Goal: Information Seeking & Learning: Learn about a topic

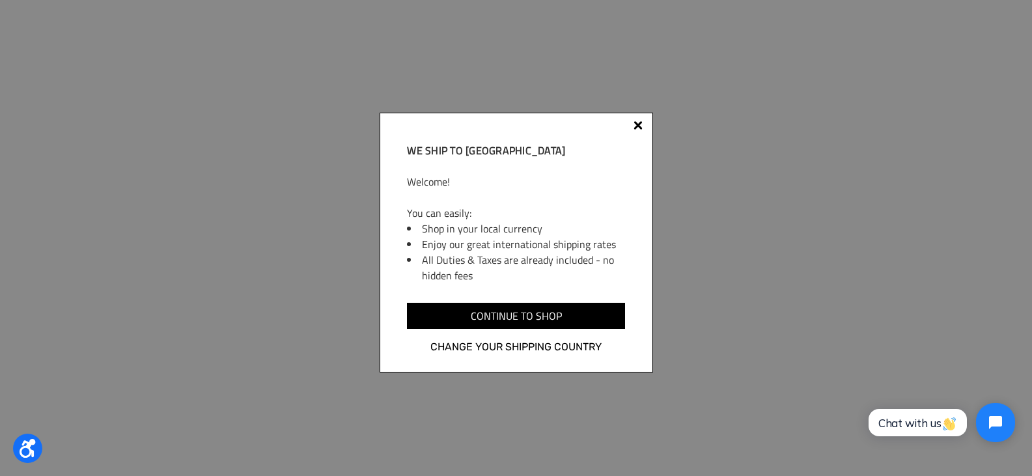
click at [634, 124] on div at bounding box center [638, 127] width 10 height 10
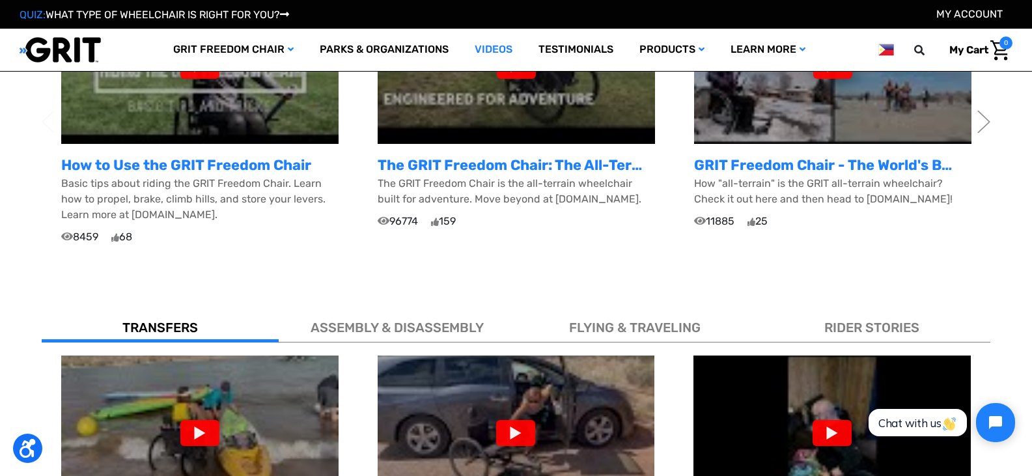
scroll to position [586, 0]
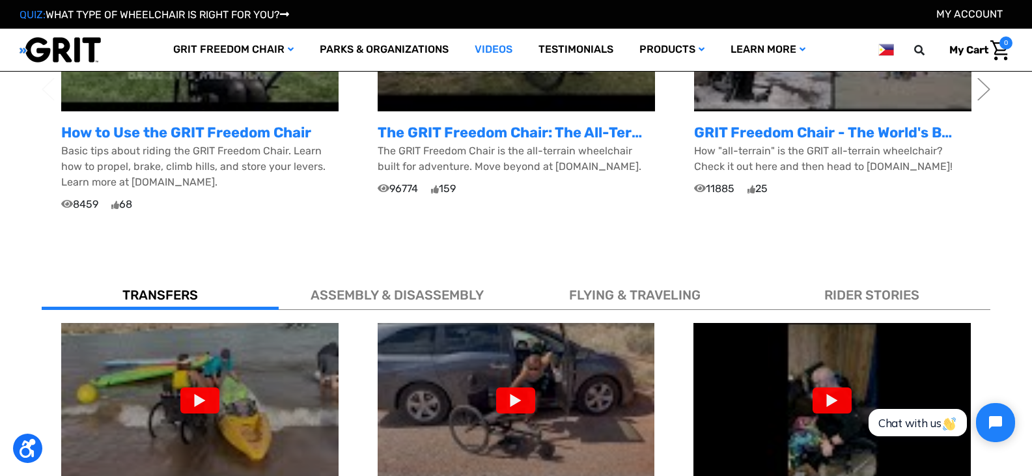
click at [407, 287] on span "ASSEMBLY & DISASSEMBLY" at bounding box center [396, 295] width 173 height 16
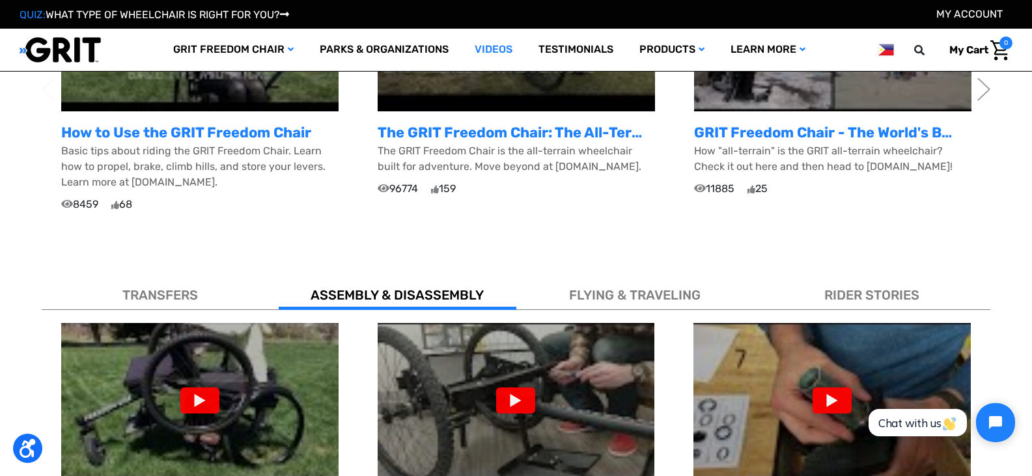
click at [629, 275] on div "FLYING & TRAVELING" at bounding box center [634, 292] width 237 height 35
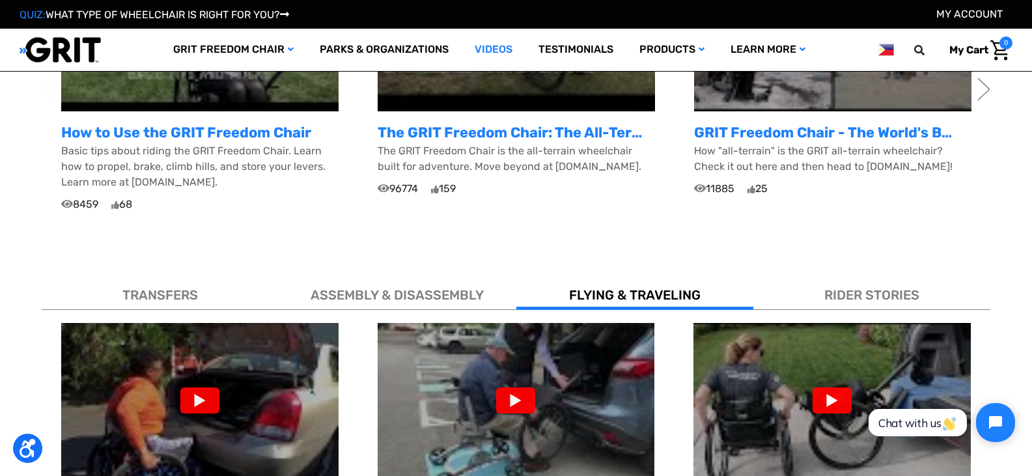
click at [180, 287] on div "TRANSFERS" at bounding box center [160, 292] width 237 height 35
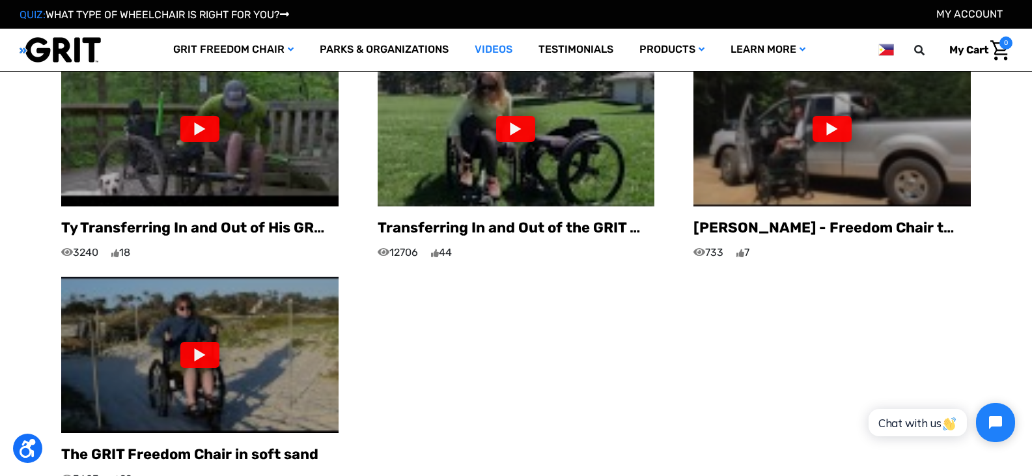
scroll to position [1106, 0]
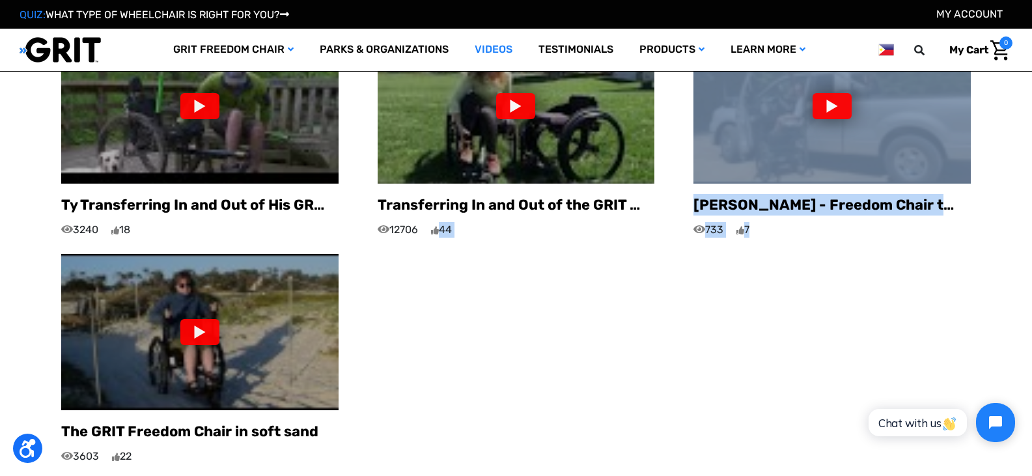
drag, startPoint x: 196, startPoint y: 310, endPoint x: 321, endPoint y: 303, distance: 125.2
click at [484, 234] on div "GRIT Freedom Chair Transfer into Kayak - Brittany - T12 Incomplete 806 8 GRIT F…" at bounding box center [516, 133] width 948 height 662
click at [208, 321] on div at bounding box center [199, 332] width 39 height 26
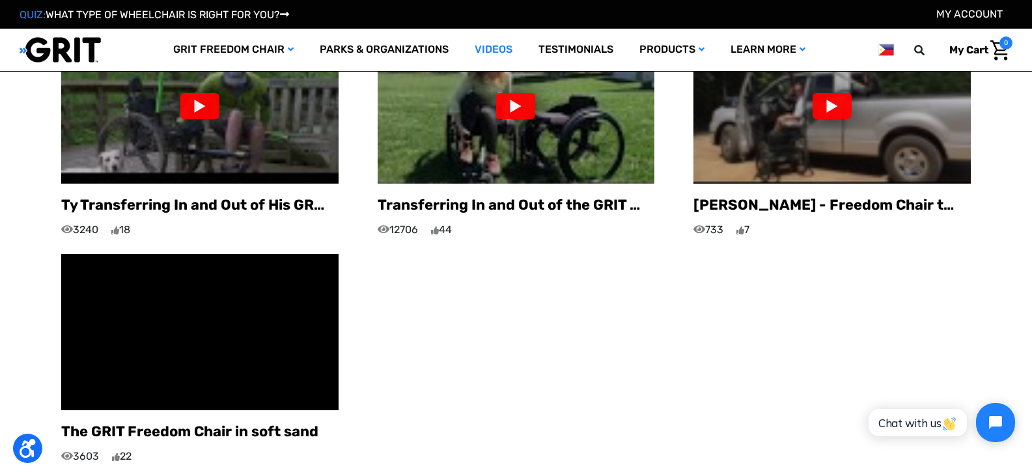
click at [612, 322] on div "GRIT Freedom Chair Transfer into Kayak - Brittany - T12 Incomplete 806 8 GRIT F…" at bounding box center [516, 133] width 948 height 662
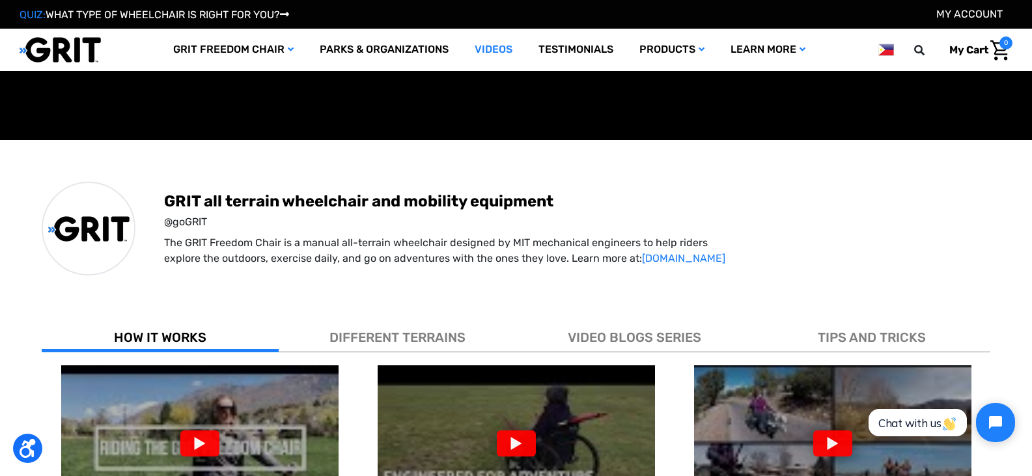
scroll to position [195, 0]
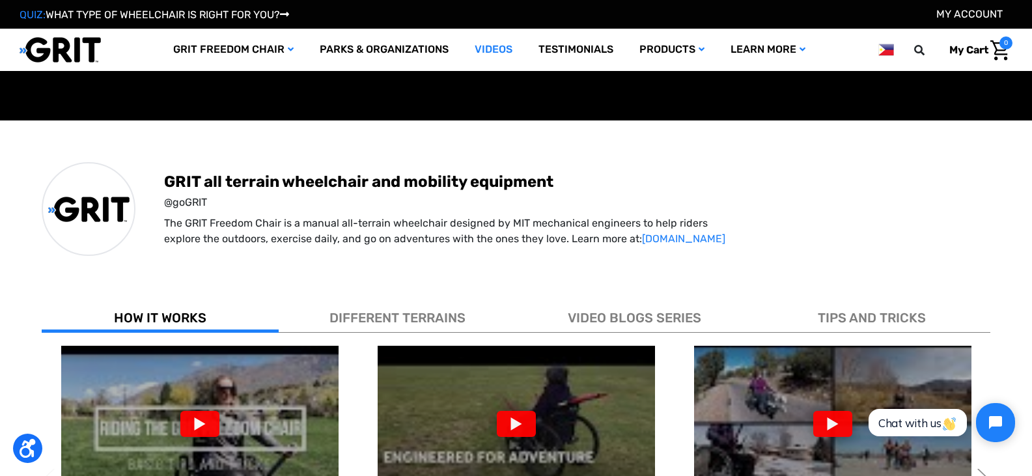
click at [888, 314] on span "TIPS AND TRICKS" at bounding box center [871, 318] width 108 height 16
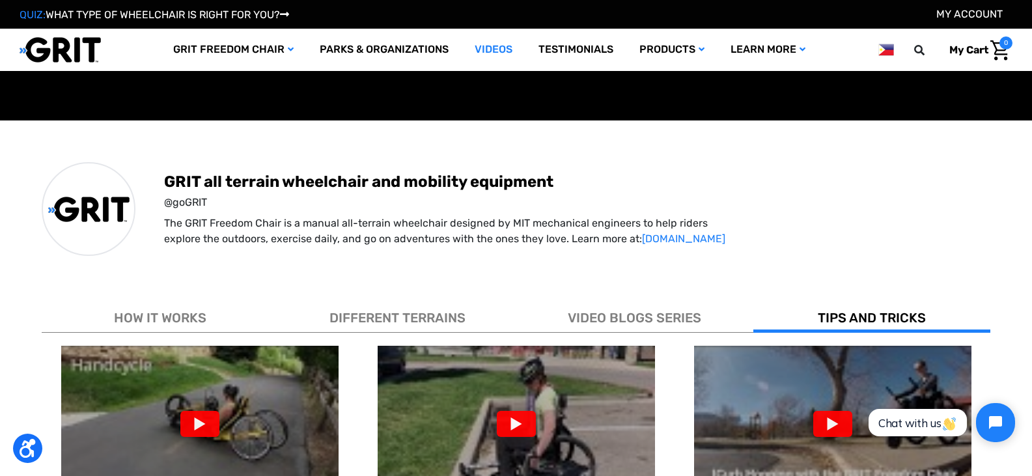
click at [210, 316] on div "HOW IT WORKS" at bounding box center [160, 314] width 237 height 35
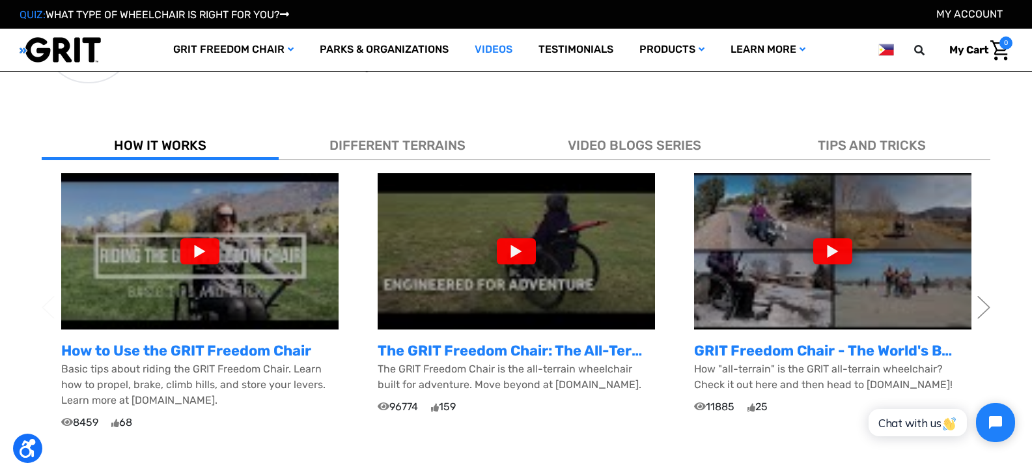
scroll to position [391, 0]
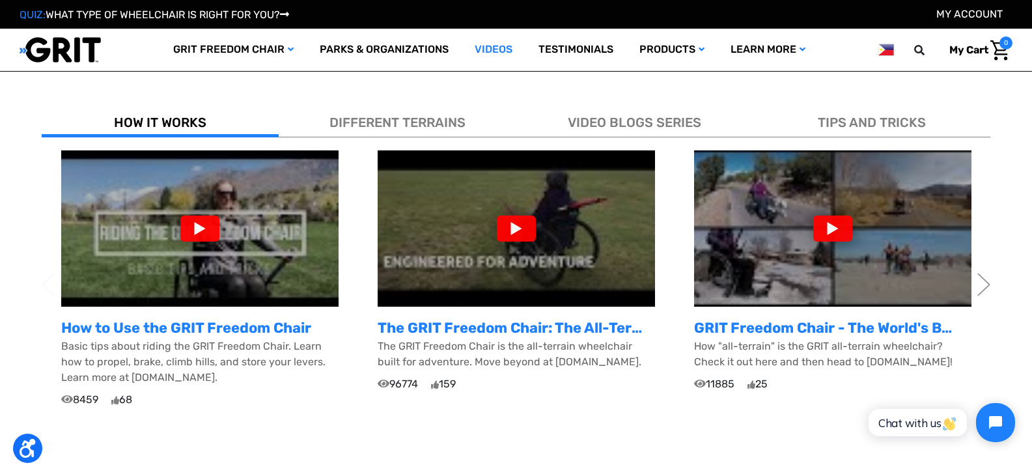
drag, startPoint x: 878, startPoint y: 199, endPoint x: 879, endPoint y: 191, distance: 7.3
click at [834, 226] on div at bounding box center [832, 228] width 39 height 26
